Goal: Task Accomplishment & Management: Manage account settings

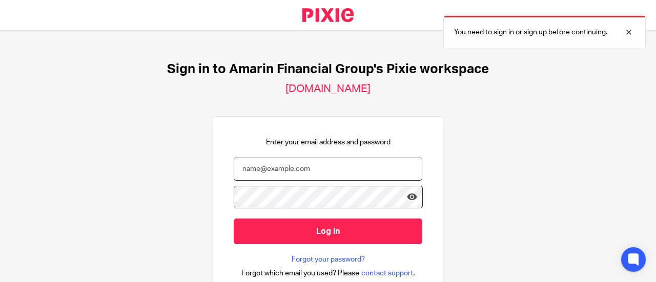
type input "hr@amarinfinancial.com"
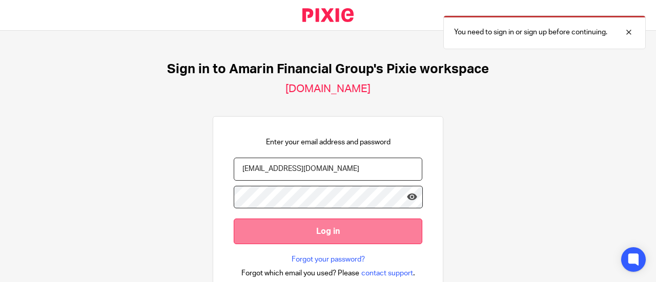
drag, startPoint x: 0, startPoint y: 0, endPoint x: 329, endPoint y: 229, distance: 401.4
click at [329, 229] on input "Log in" at bounding box center [328, 231] width 189 height 25
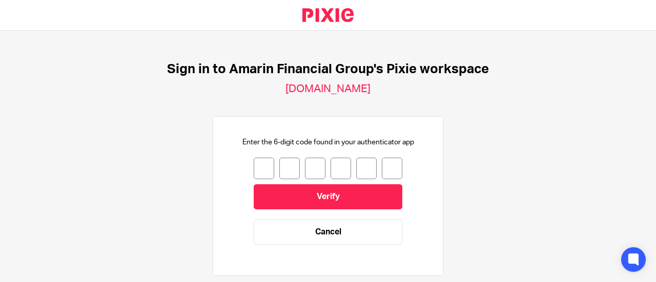
click at [254, 165] on input "number" at bounding box center [264, 169] width 20 height 22
type input "6"
type input "8"
type input "7"
type input "5"
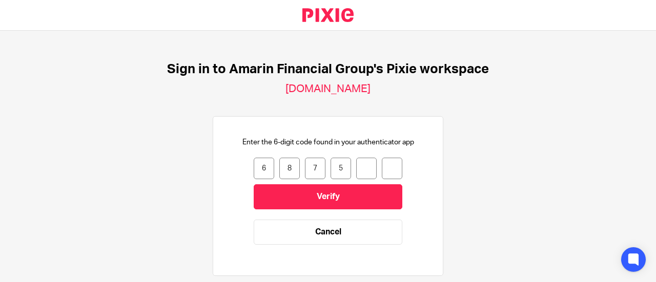
type input "4"
type input "8"
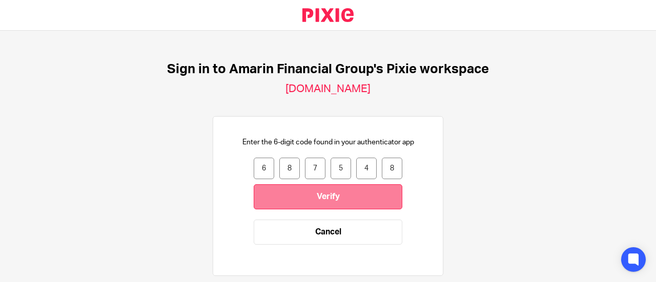
click at [326, 193] on input "Verify" at bounding box center [328, 196] width 149 height 25
